Goal: Check status: Check status

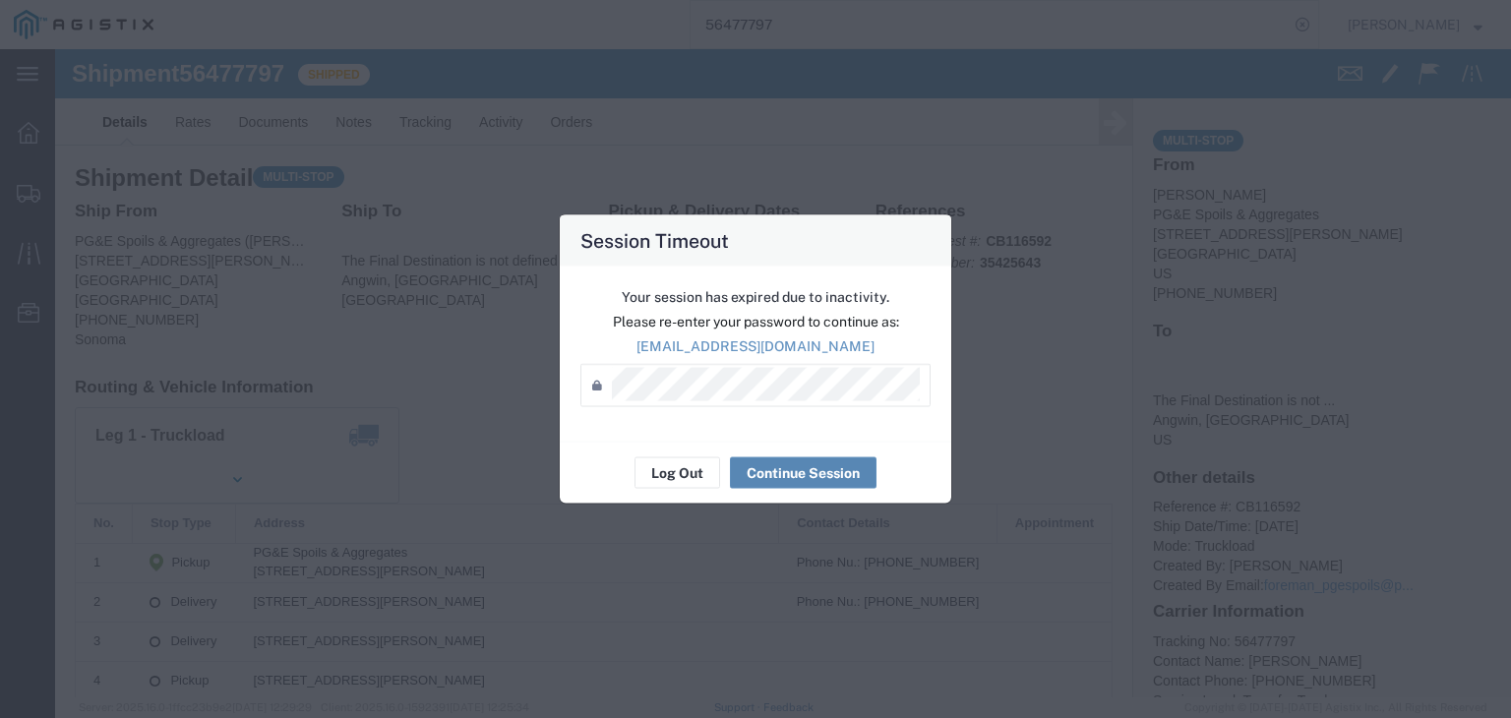
click at [802, 470] on button "Continue Session" at bounding box center [803, 472] width 147 height 31
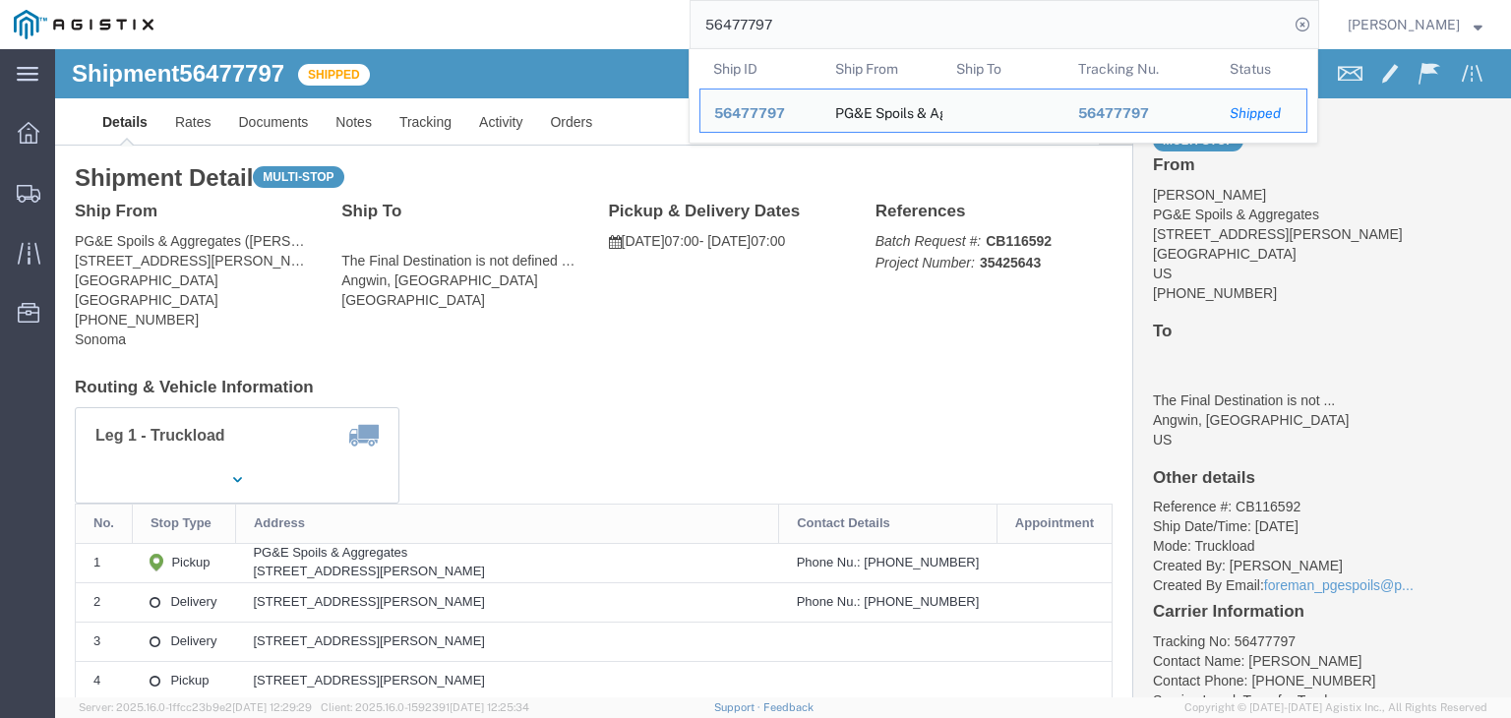
drag, startPoint x: 784, startPoint y: 17, endPoint x: 767, endPoint y: 29, distance: 20.5
click at [767, 29] on input "56477797" at bounding box center [989, 24] width 598 height 47
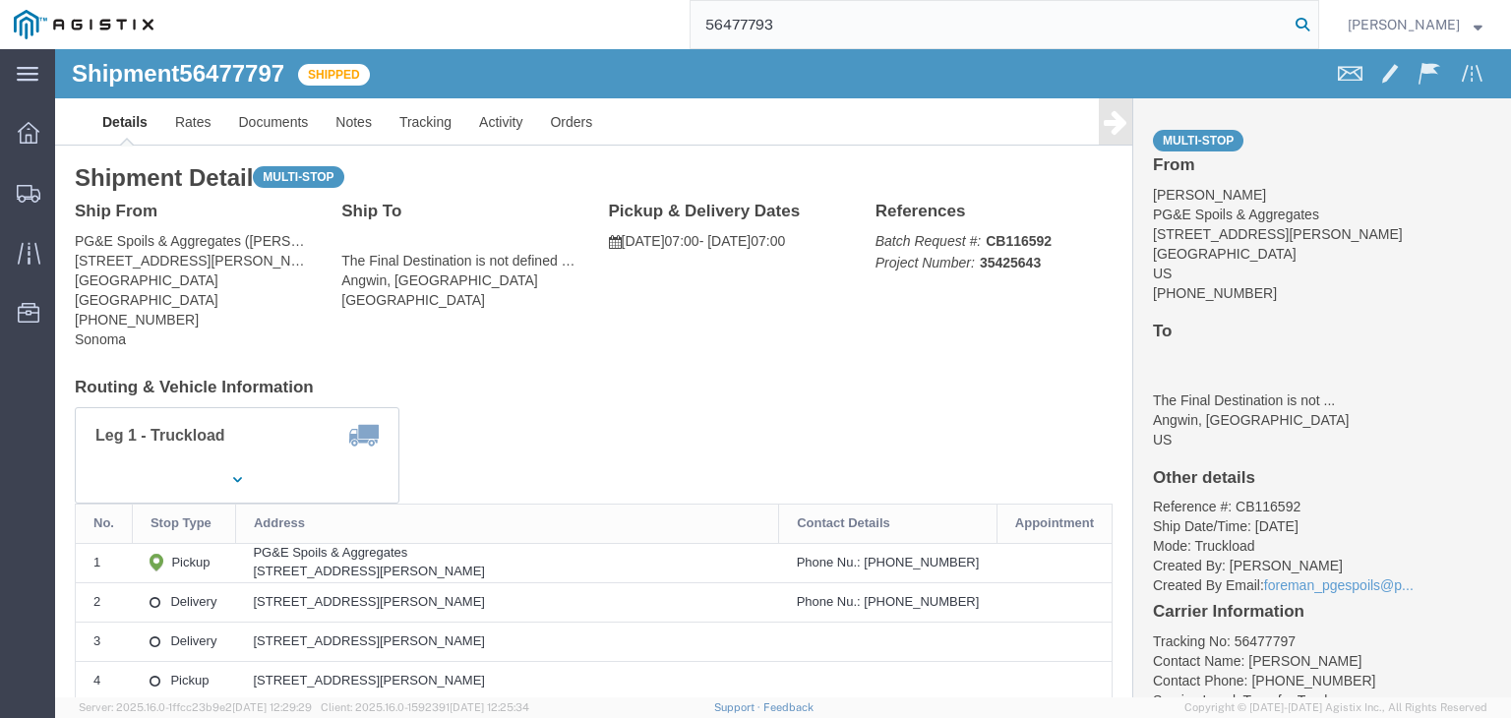
click at [1302, 25] on icon at bounding box center [1302, 25] width 28 height 28
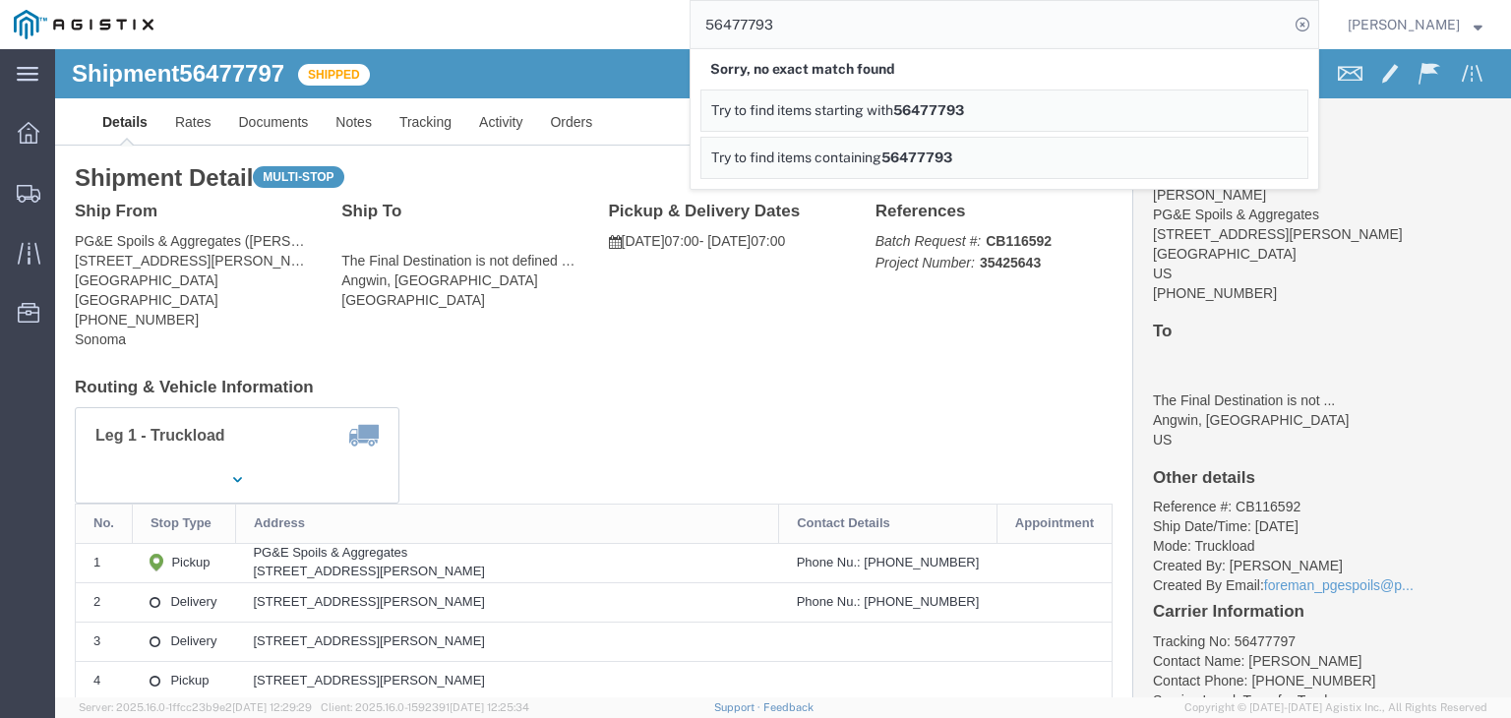
click at [750, 25] on input "56477793" at bounding box center [989, 24] width 598 height 47
click at [1302, 21] on icon at bounding box center [1302, 25] width 28 height 28
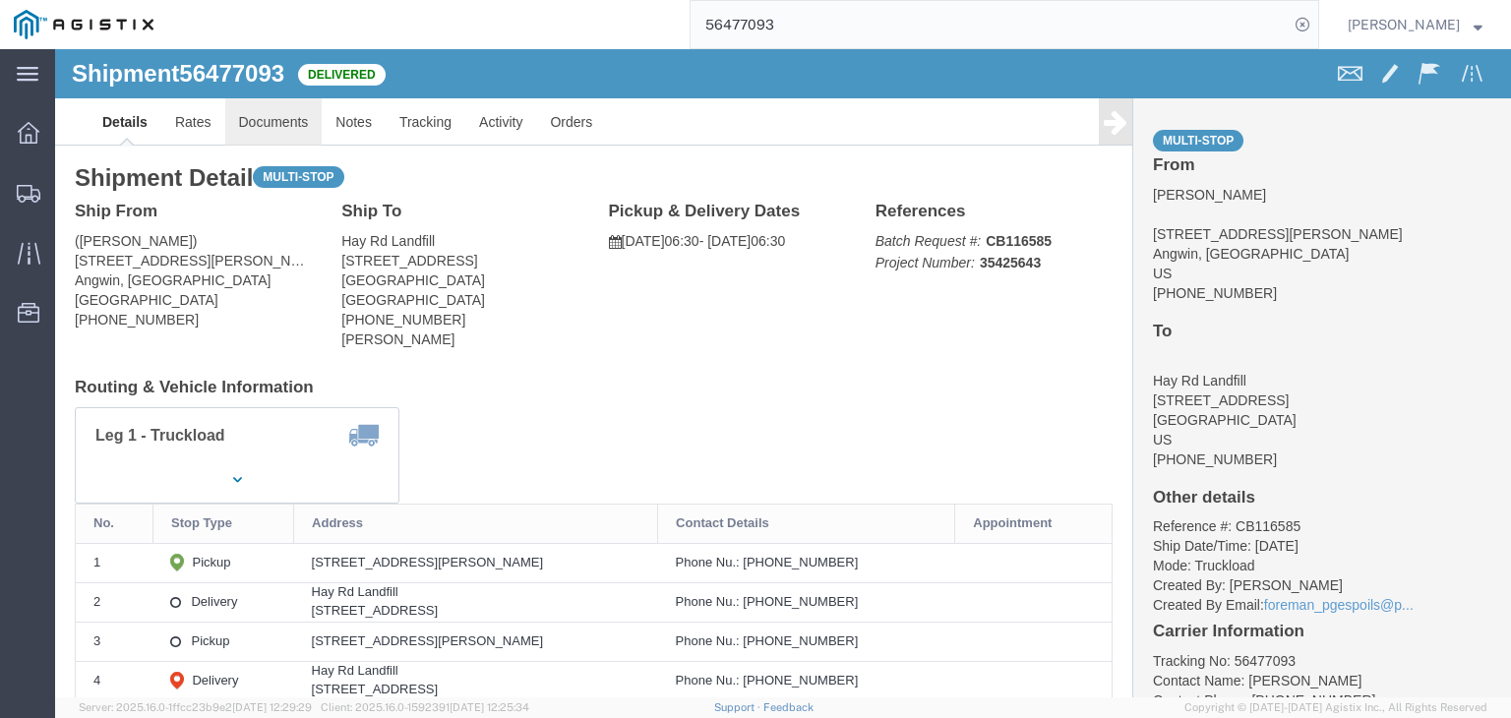
click link "Documents"
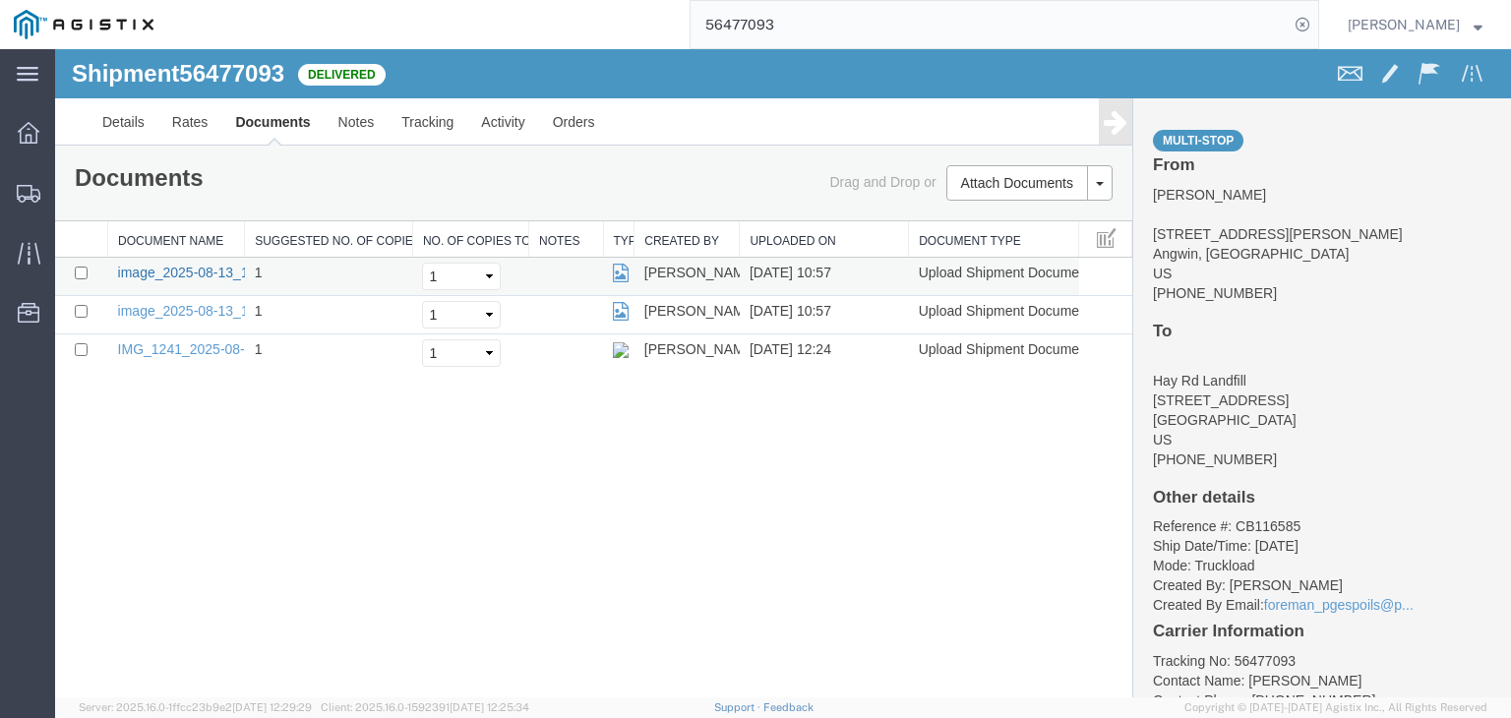
click at [204, 265] on link "image_2025-08-13_10_55_20.jpg" at bounding box center [221, 273] width 207 height 16
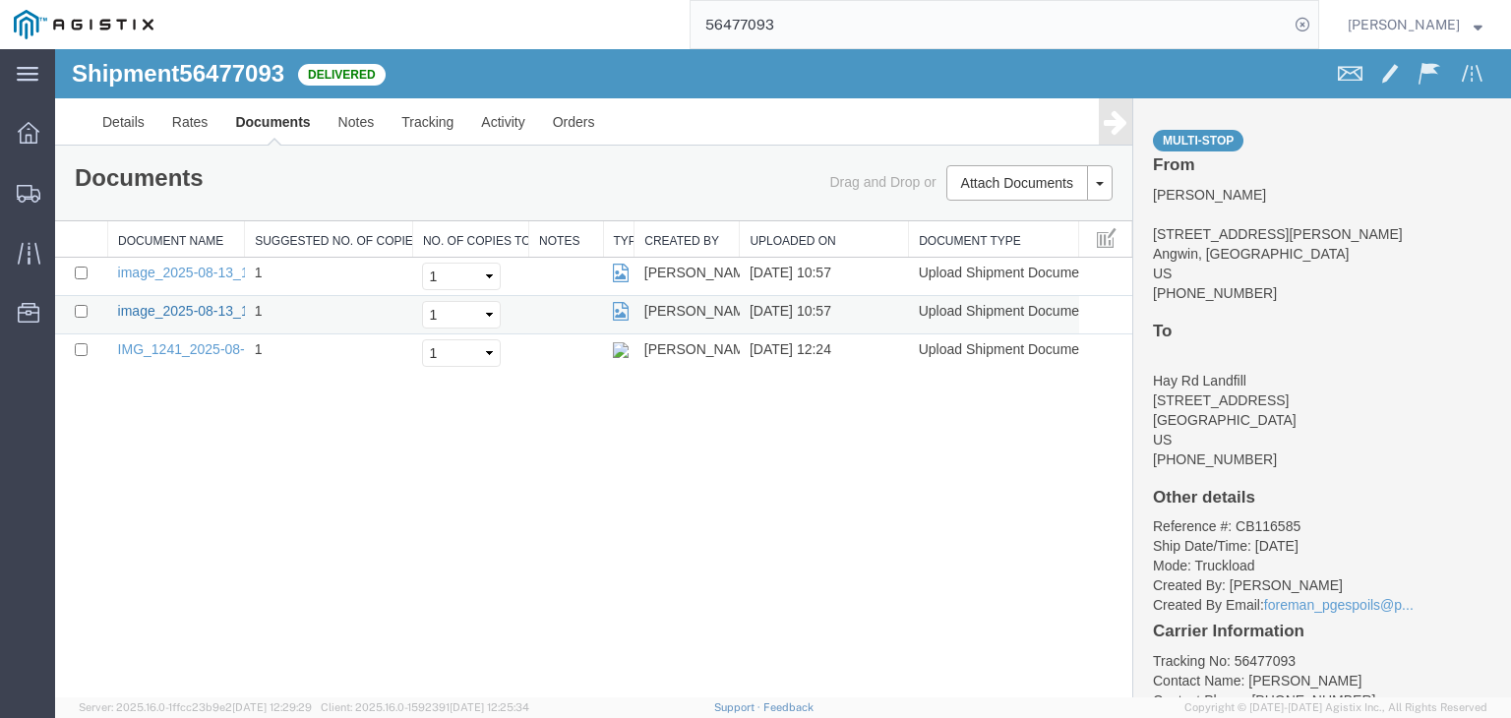
click at [180, 304] on link "image_2025-08-13_10_55_20.jpg" at bounding box center [221, 311] width 207 height 16
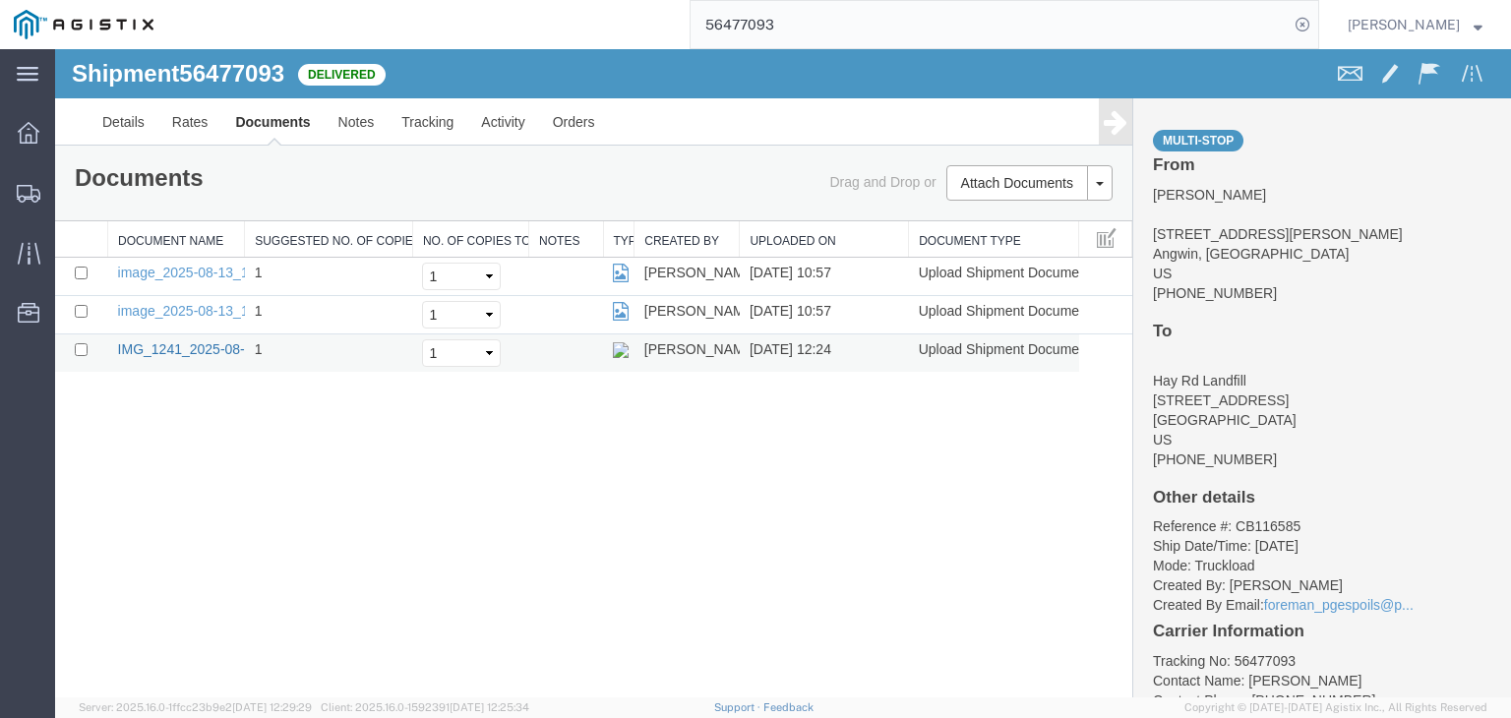
click at [199, 341] on link "IMG_1241_2025-08-13_12_23_36.jpeg" at bounding box center [238, 349] width 241 height 16
click at [431, 113] on link "Tracking" at bounding box center [427, 121] width 80 height 47
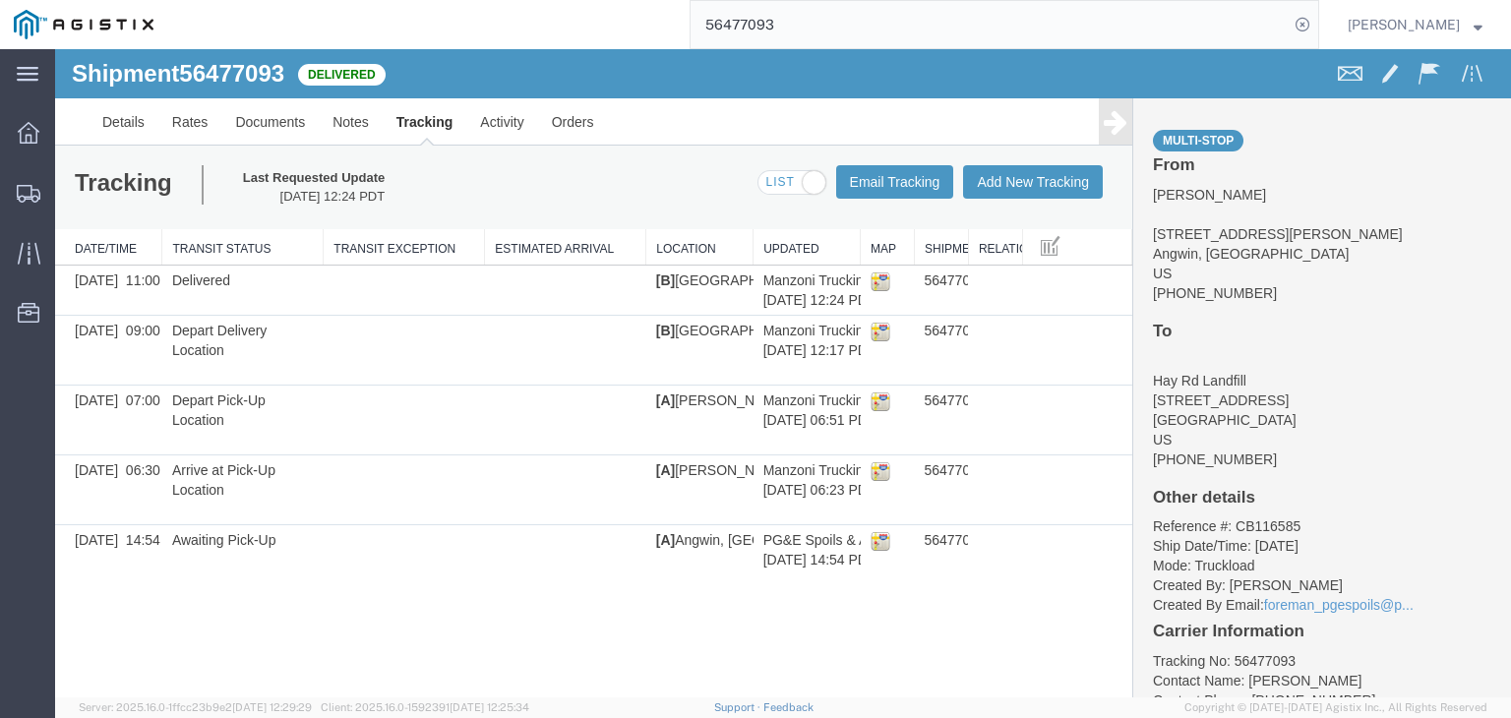
click at [1118, 127] on icon at bounding box center [1115, 122] width 24 height 28
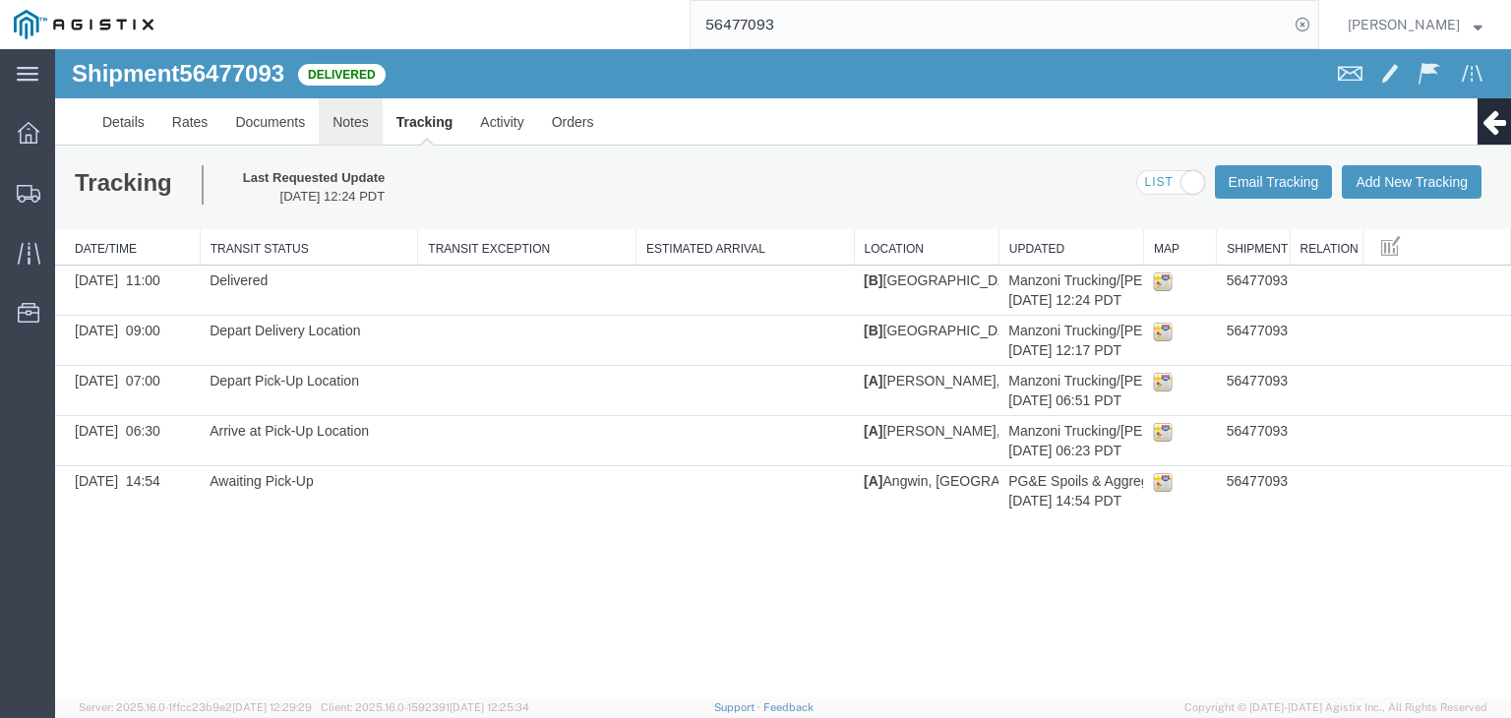
click at [339, 112] on link "Notes" at bounding box center [351, 121] width 64 height 47
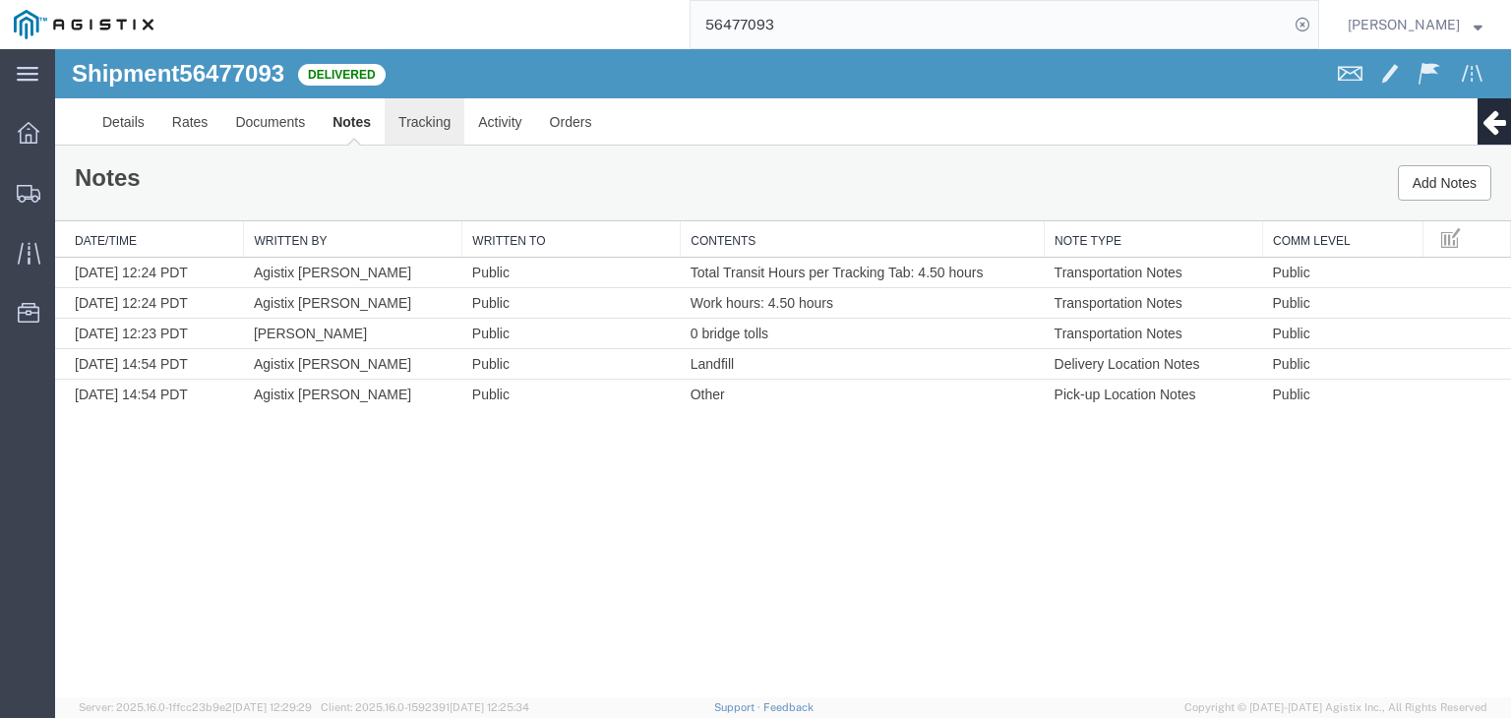
click at [421, 122] on link "Tracking" at bounding box center [425, 121] width 80 height 47
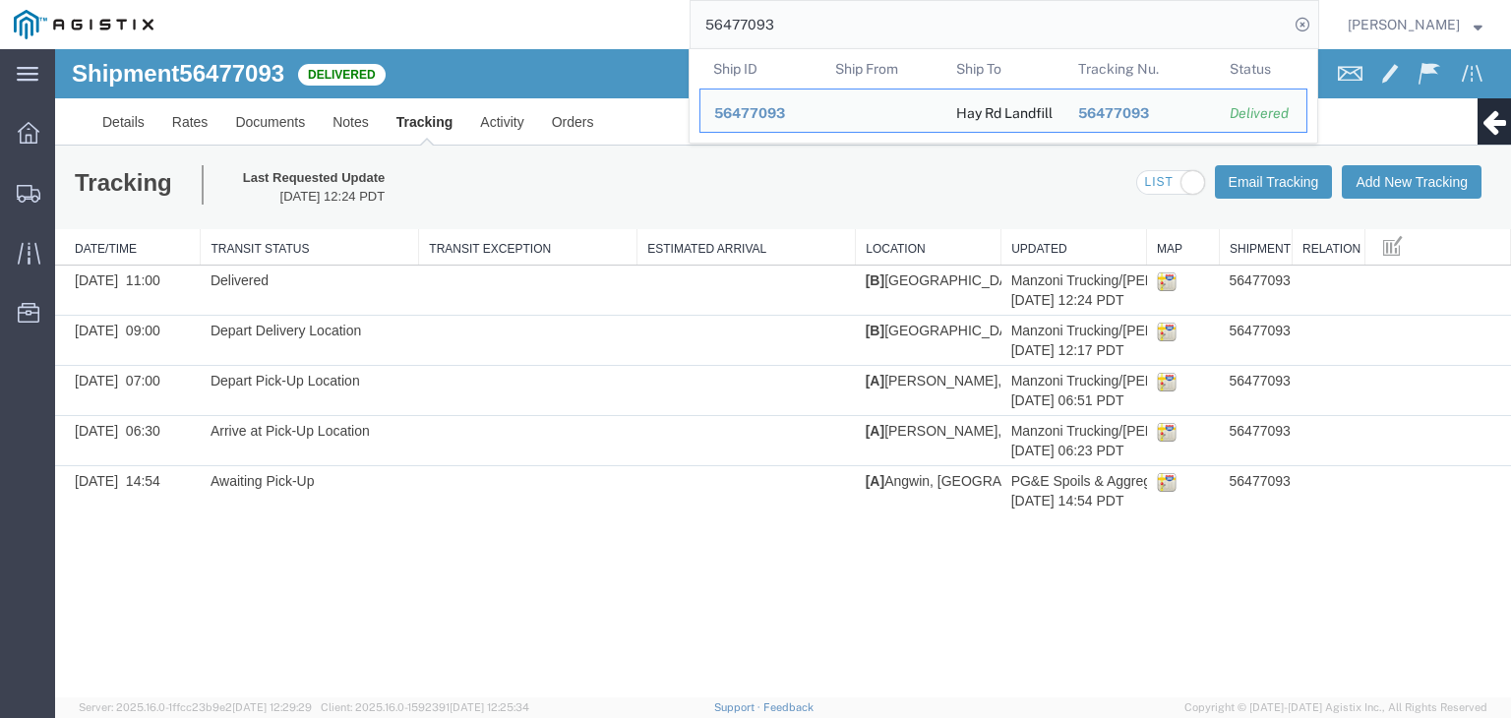
drag, startPoint x: 775, startPoint y: 29, endPoint x: 763, endPoint y: 35, distance: 13.7
click at [763, 35] on input "56477093" at bounding box center [989, 24] width 598 height 47
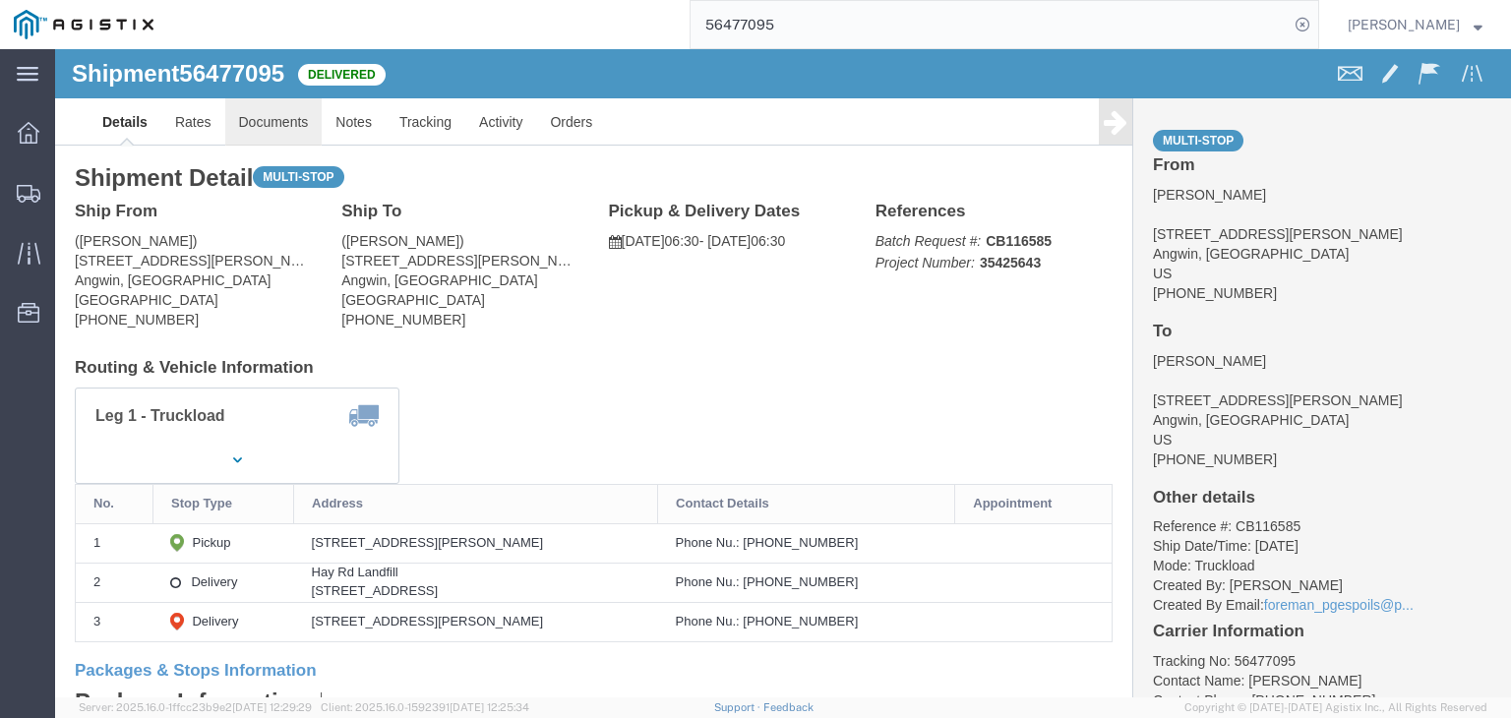
click link "Documents"
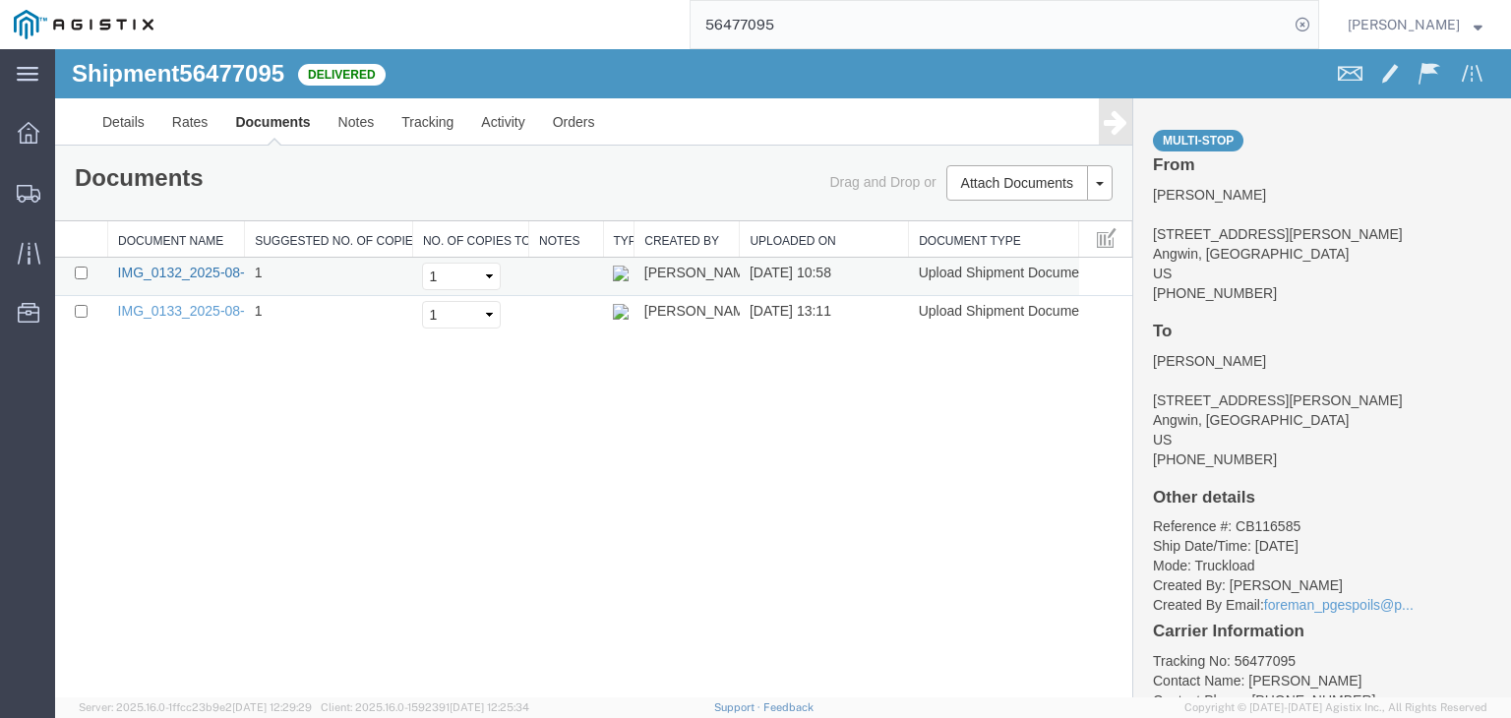
click at [228, 272] on link "IMG_0132_2025-08-13_10_57_33.jpeg" at bounding box center [238, 273] width 241 height 16
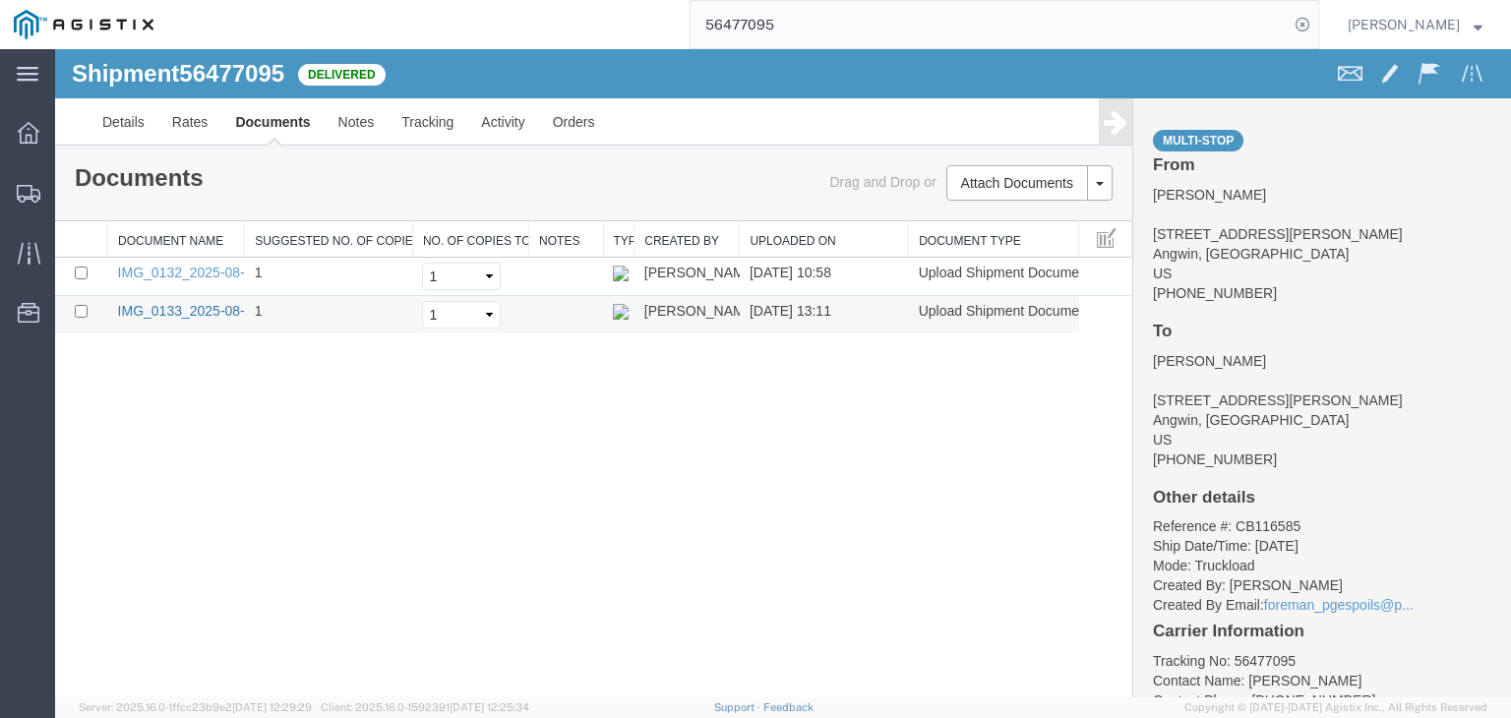
click at [198, 308] on link "IMG_0133_2025-08-13_13_10_44.jpeg" at bounding box center [238, 311] width 241 height 16
click at [419, 126] on link "Tracking" at bounding box center [427, 121] width 80 height 47
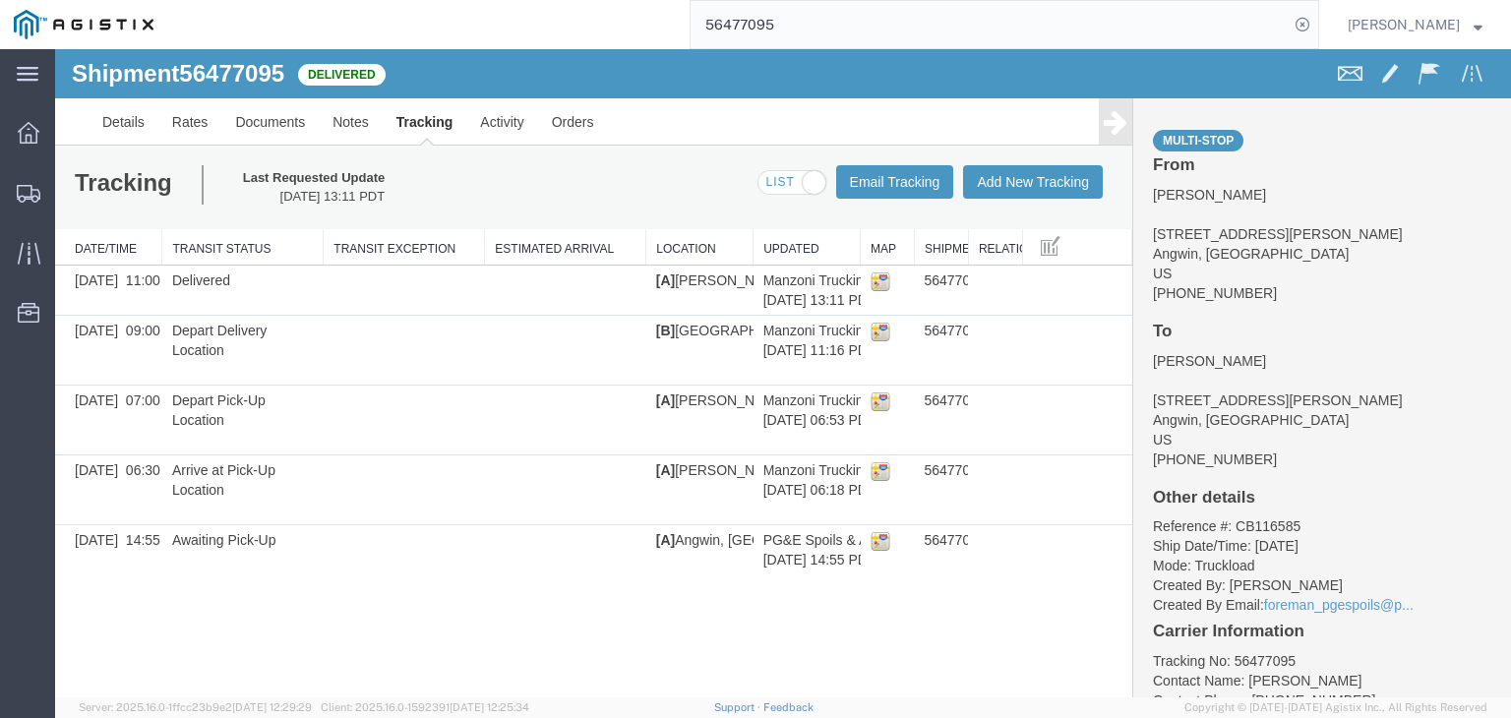
click at [1111, 117] on icon at bounding box center [1115, 122] width 24 height 28
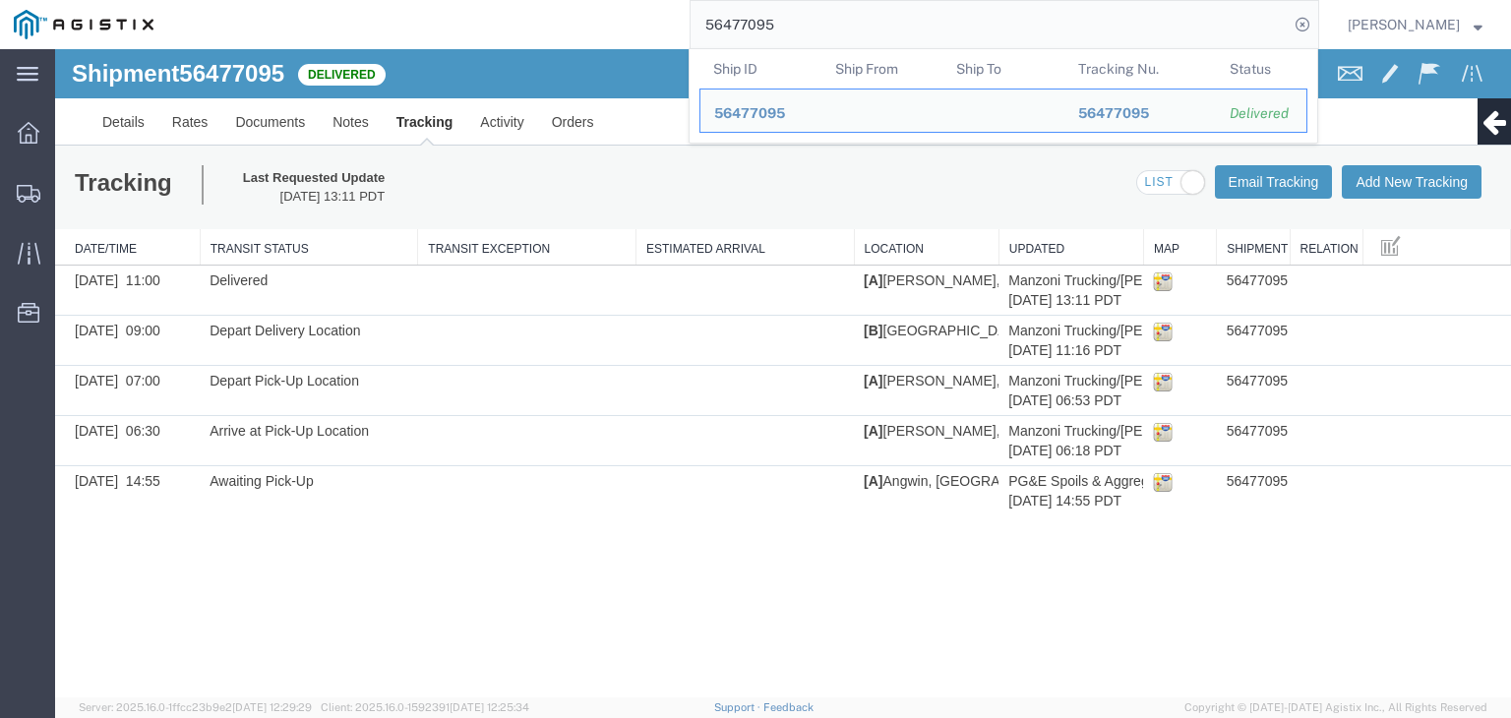
drag, startPoint x: 779, startPoint y: 29, endPoint x: 751, endPoint y: 39, distance: 29.6
click at [751, 39] on input "56477095" at bounding box center [989, 24] width 598 height 47
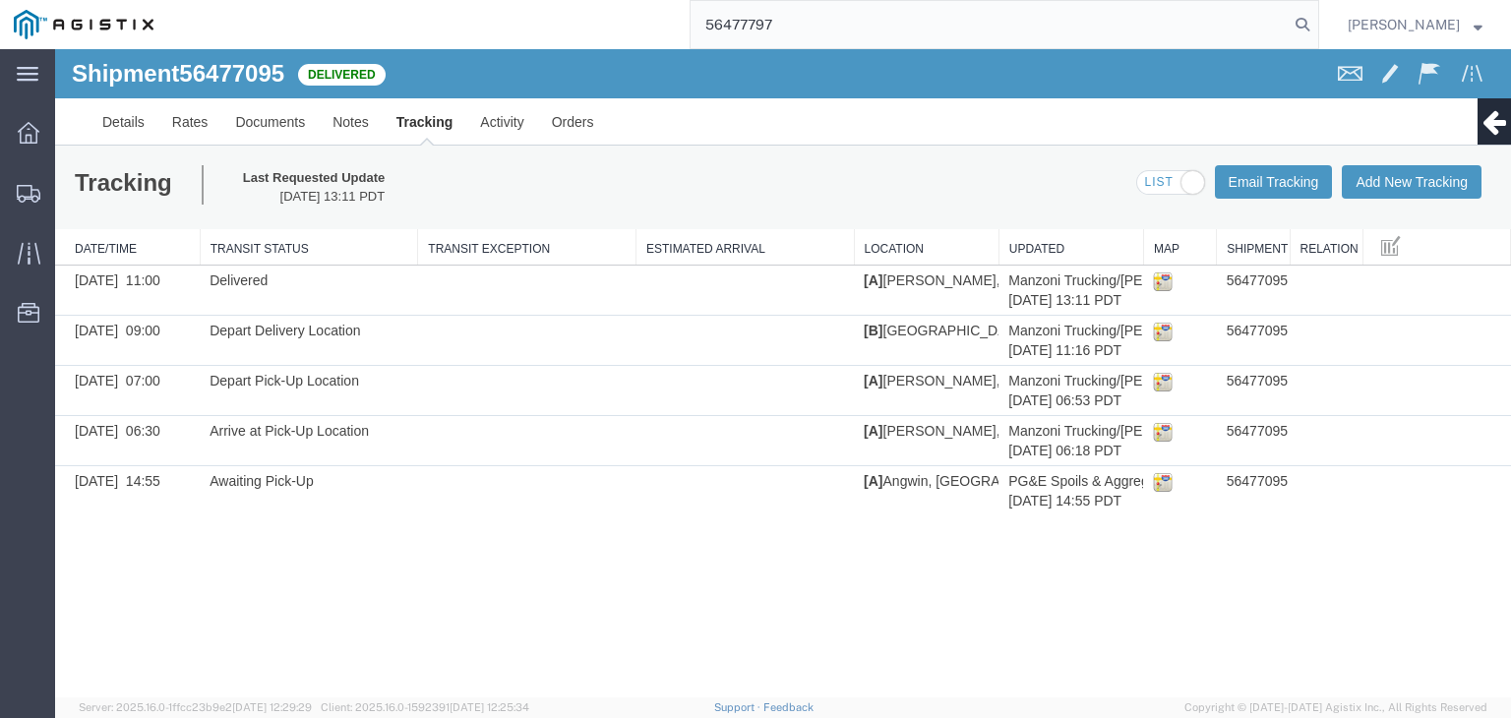
type input "56477797"
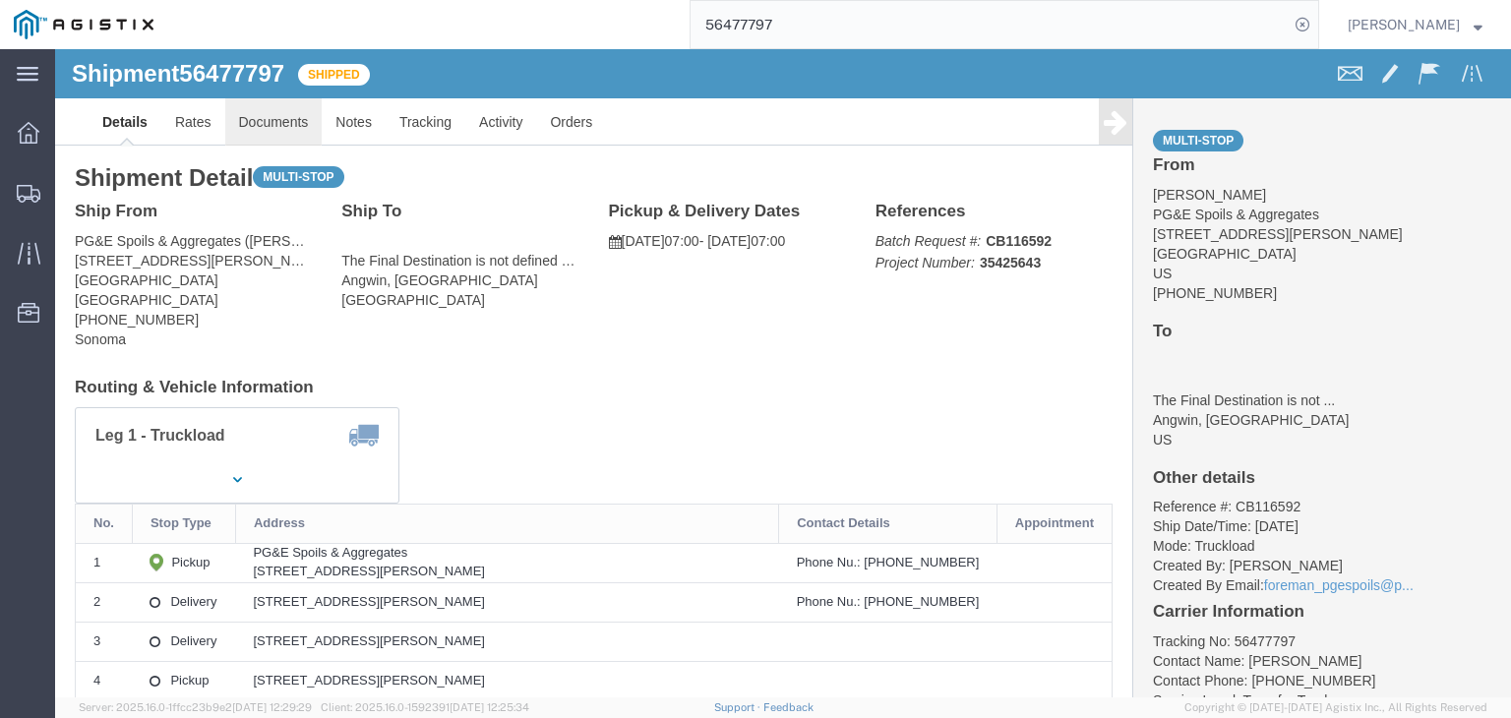
click link "Documents"
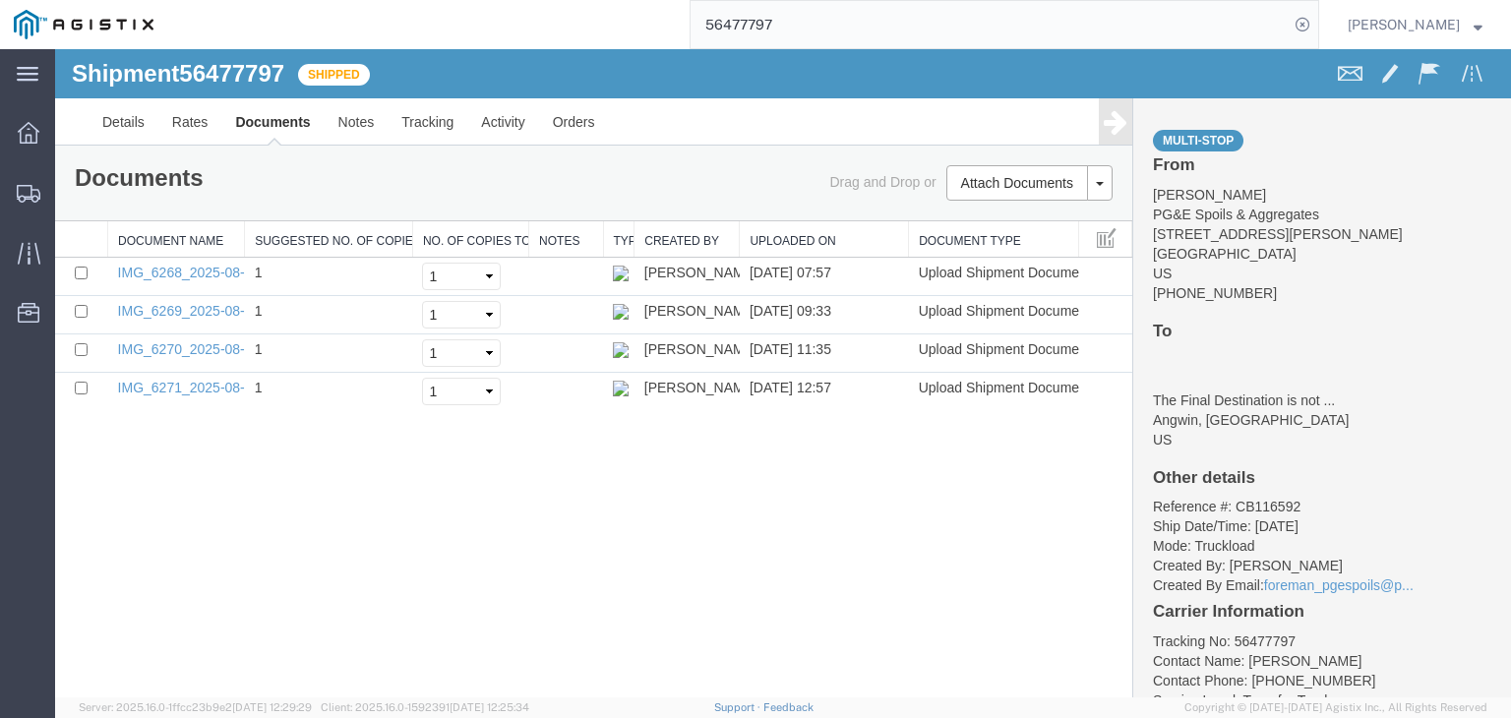
click at [1105, 129] on icon at bounding box center [1115, 122] width 24 height 28
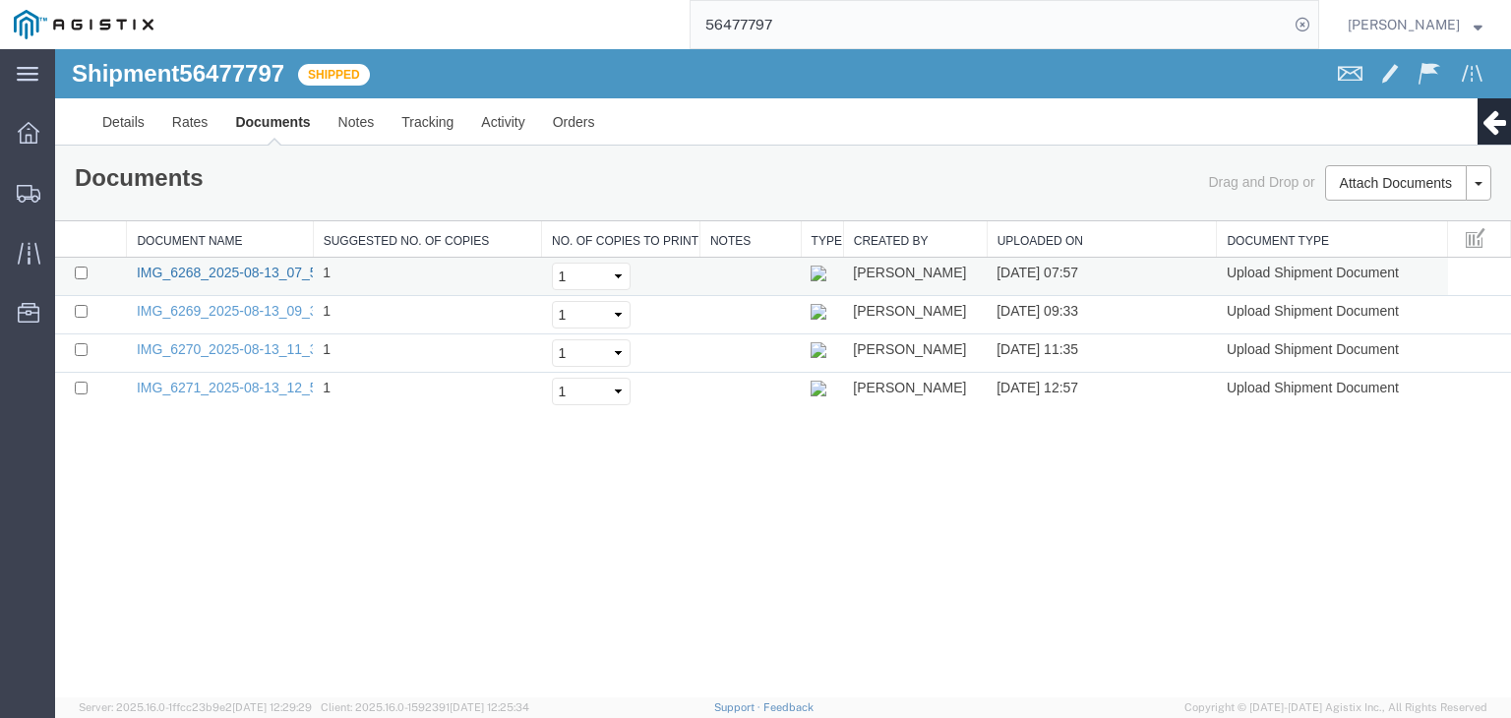
click at [259, 273] on link "IMG_6268_2025-08-13_07_57_56.jpeg" at bounding box center [257, 273] width 241 height 16
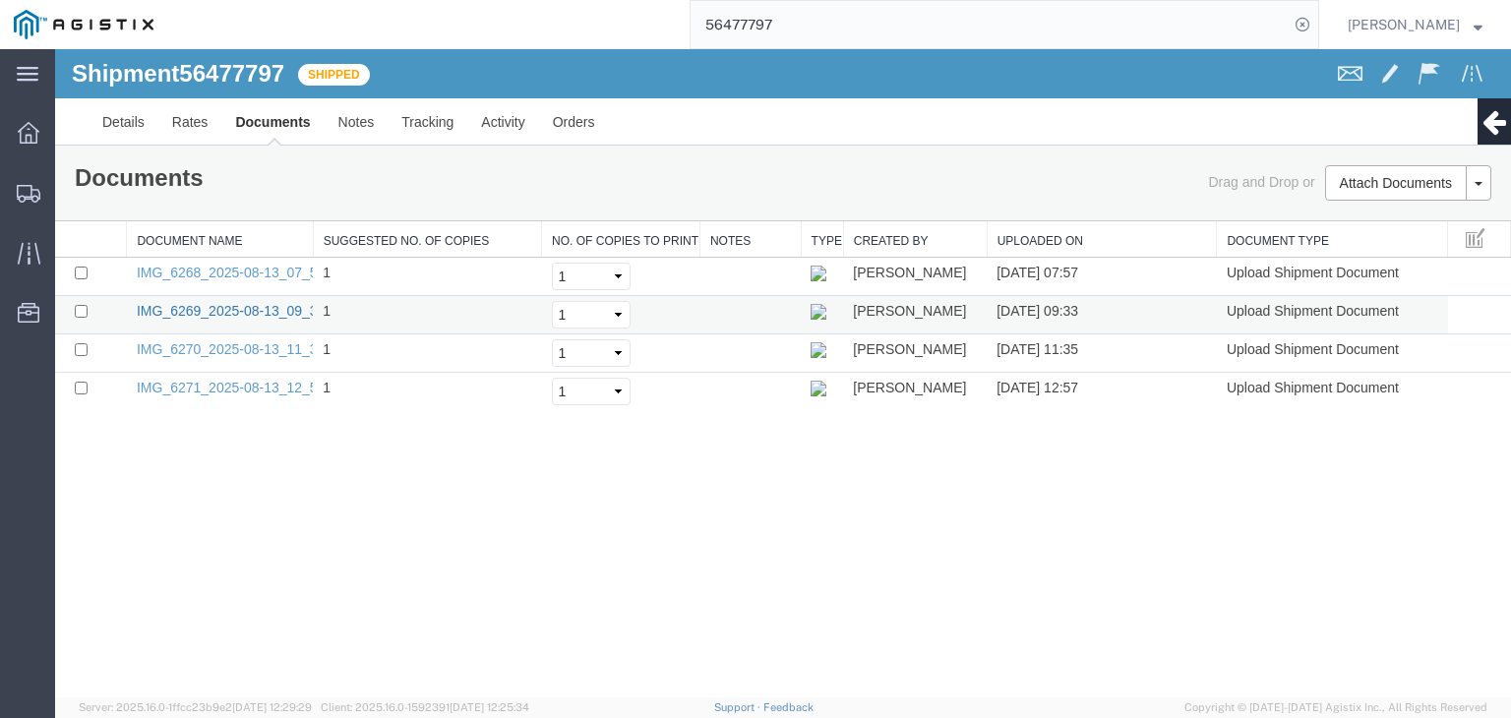
click at [248, 311] on link "IMG_6269_2025-08-13_09_33_35.jpeg" at bounding box center [257, 311] width 241 height 16
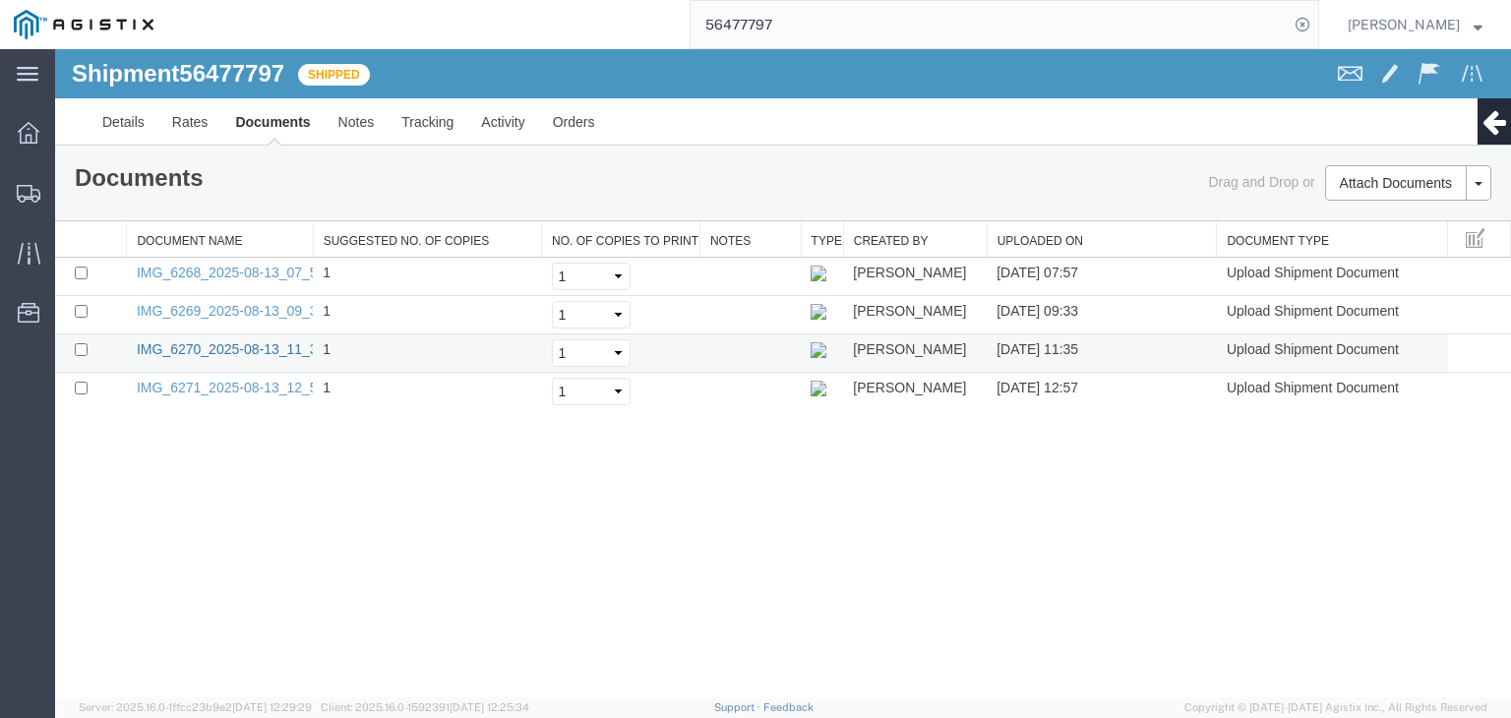
click at [252, 347] on link "IMG_6270_2025-08-13_11_35_12.jpeg" at bounding box center [257, 349] width 241 height 16
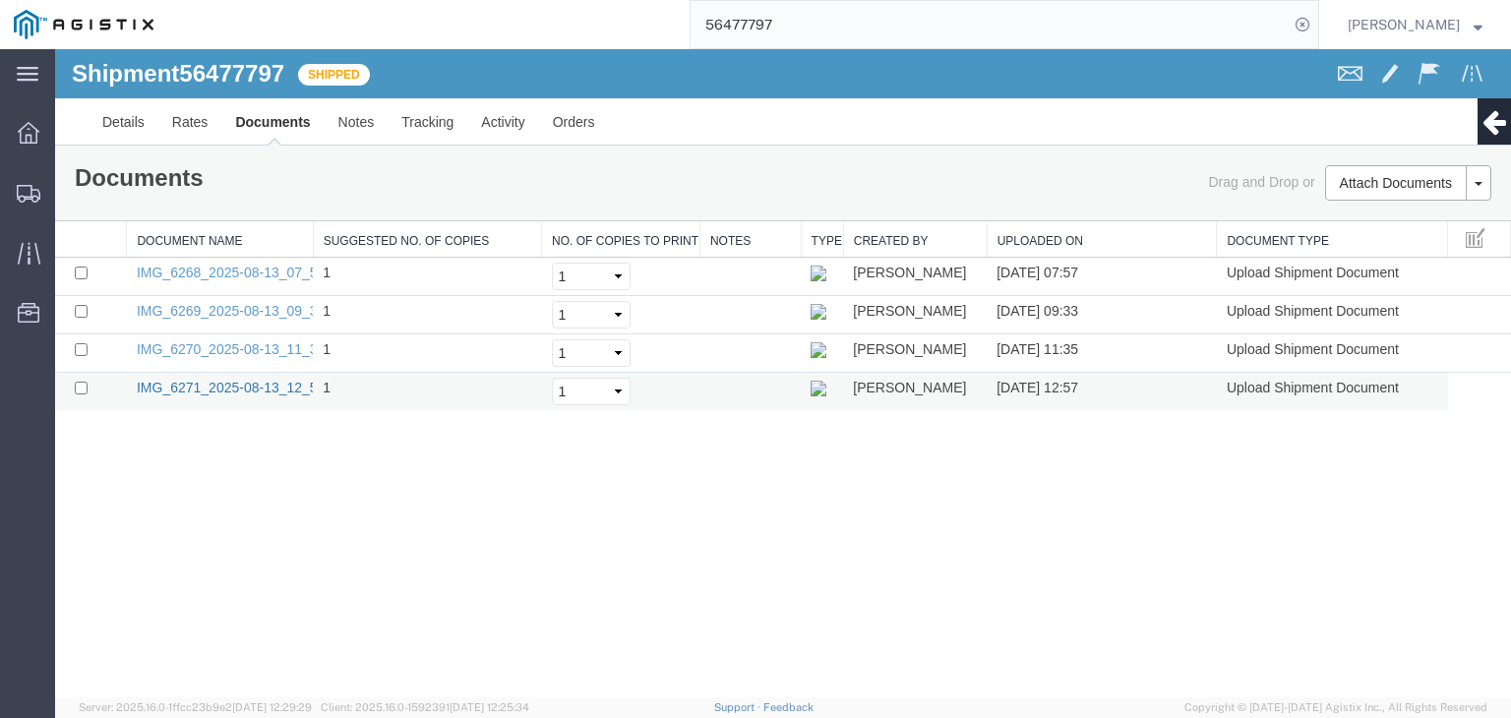
click at [267, 382] on link "IMG_6271_2025-08-13_12_57_36.jpeg" at bounding box center [257, 388] width 241 height 16
